Goal: Information Seeking & Learning: Learn about a topic

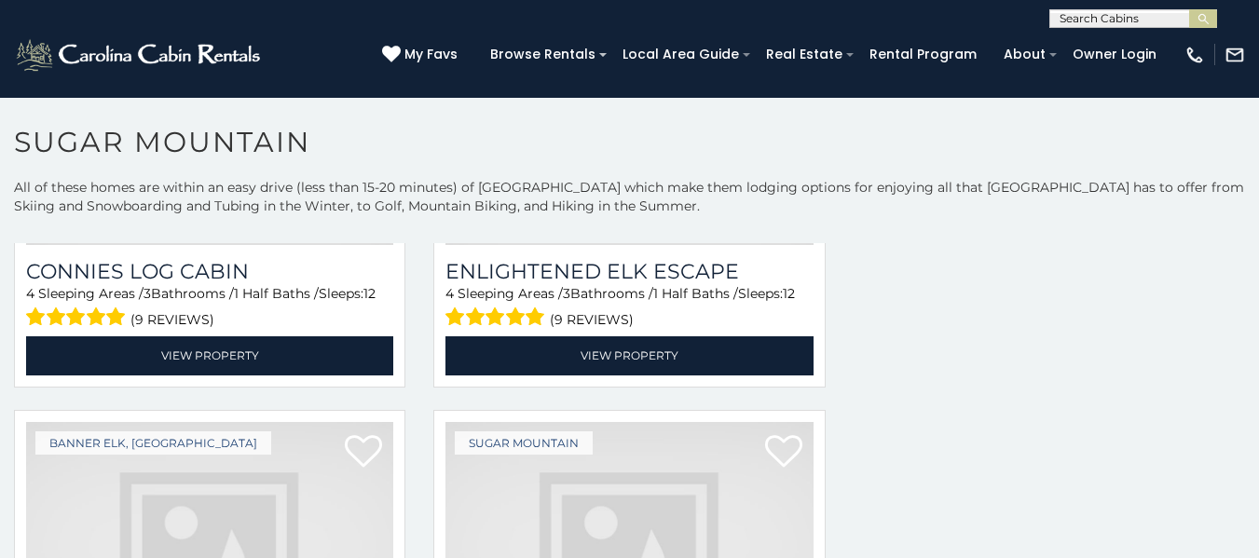
scroll to position [2911, 0]
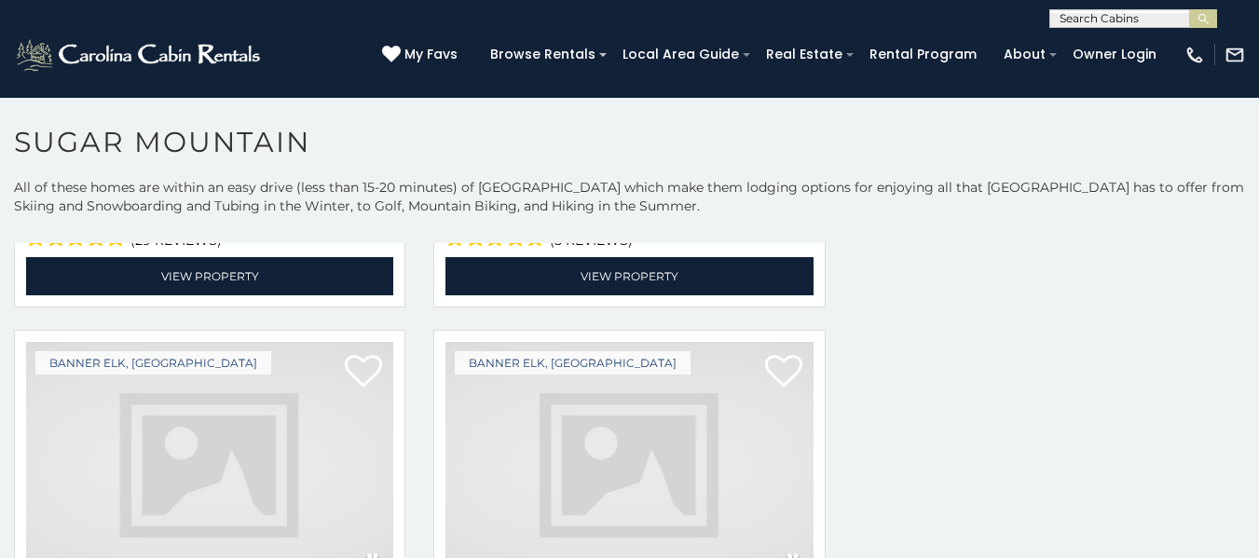
click at [175, 447] on img at bounding box center [209, 465] width 367 height 246
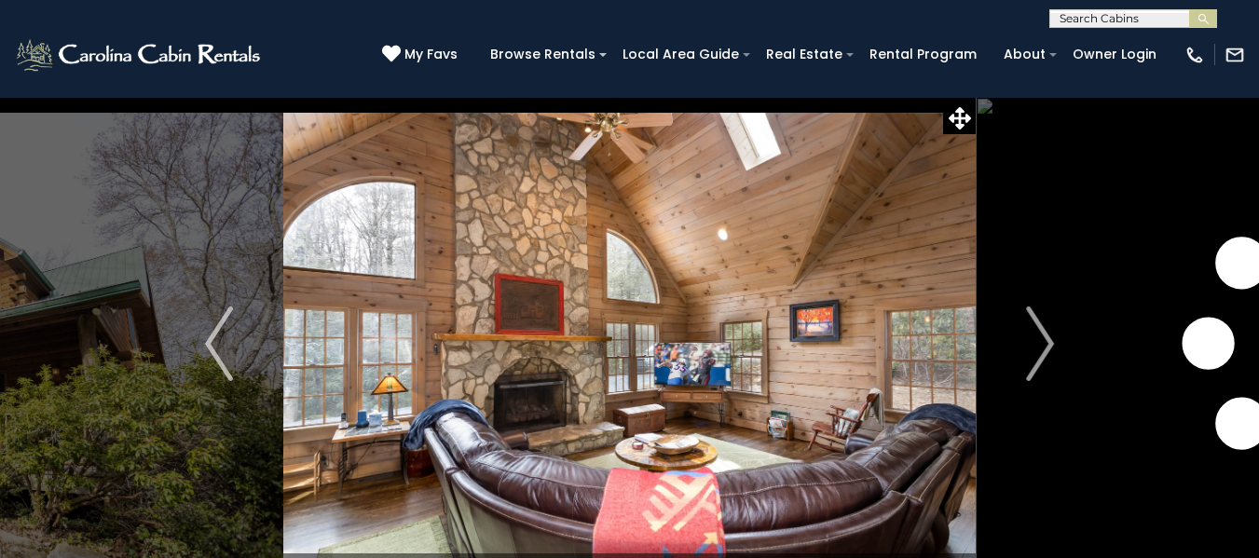
scroll to position [66, 0]
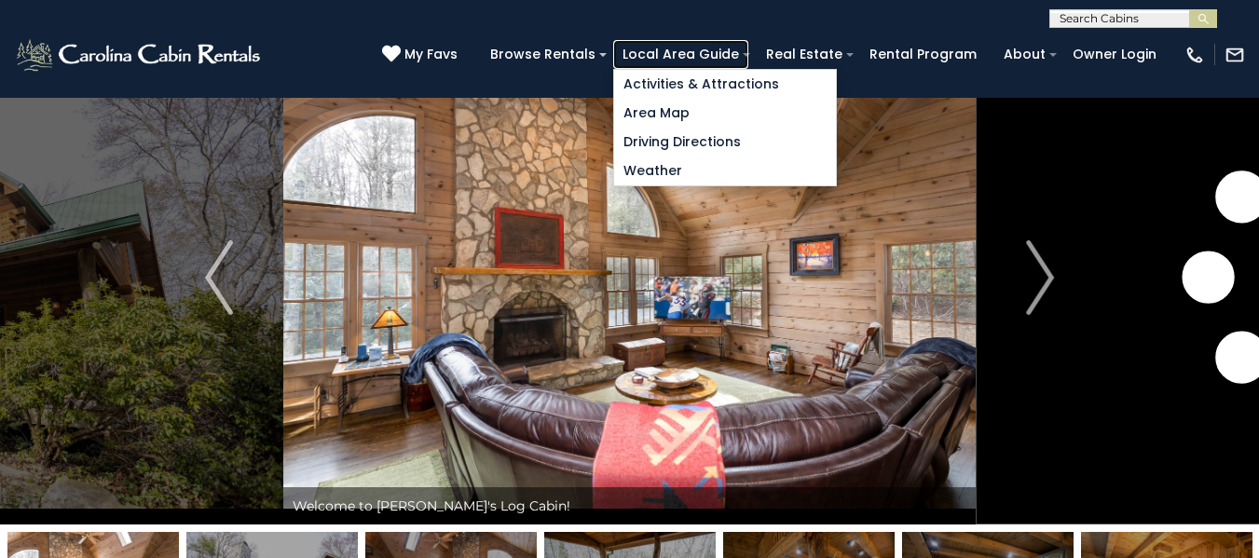
click at [729, 45] on link "Local Area Guide" at bounding box center [680, 54] width 135 height 29
